Goal: Obtain resource: Obtain resource

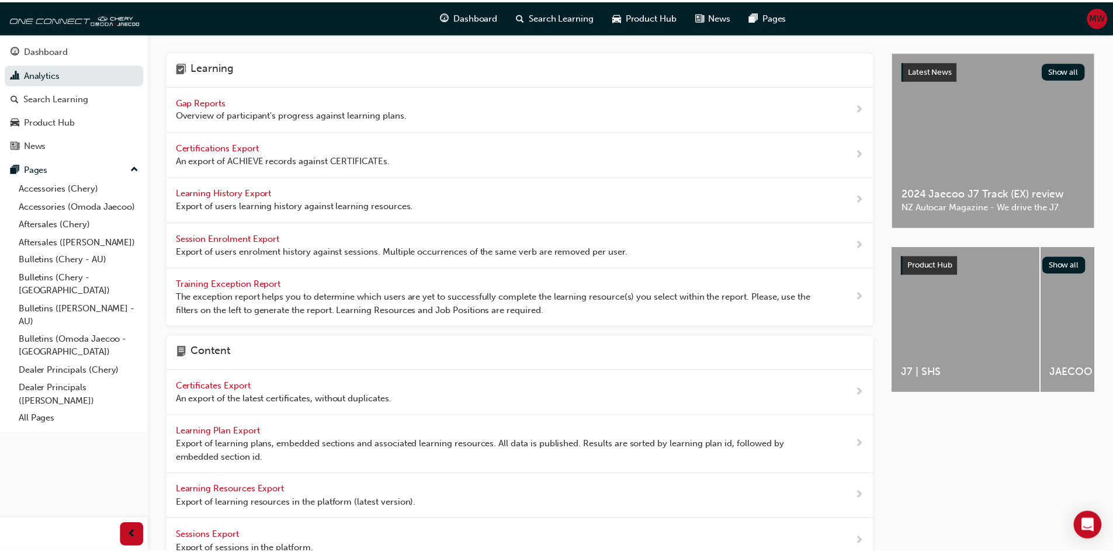
scroll to position [342, 0]
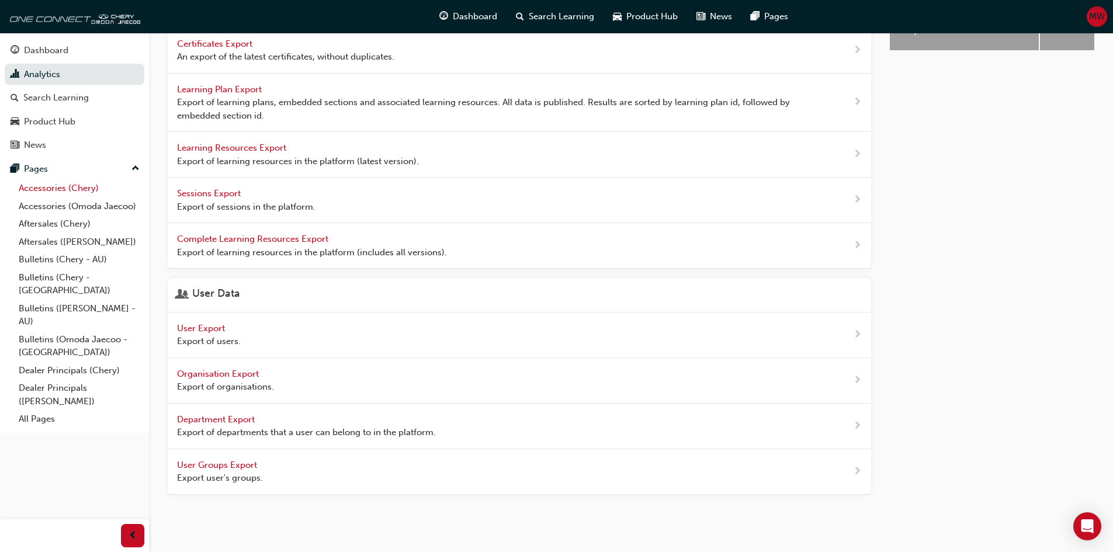
click at [55, 190] on link "Accessories (Chery)" at bounding box center [79, 188] width 130 height 18
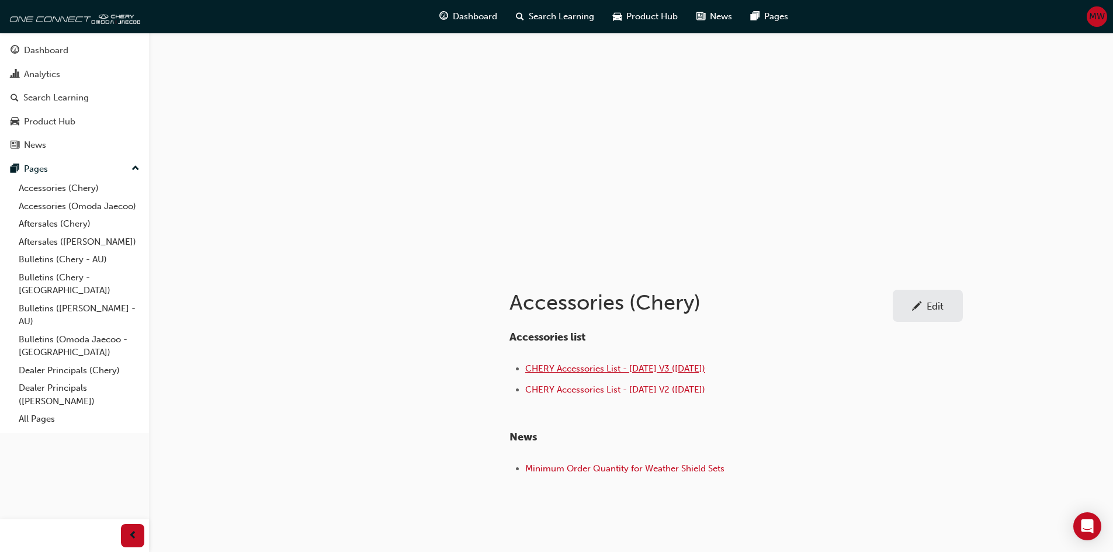
click at [630, 367] on span "CHERY Accessories List - [DATE] V3 ([DATE])" at bounding box center [615, 368] width 180 height 11
click at [43, 187] on link "Accessories (Chery)" at bounding box center [79, 188] width 130 height 18
click at [627, 369] on span "CHERY Accessories List - [DATE] V3 ([DATE])" at bounding box center [615, 368] width 180 height 11
